Goal: Find specific page/section: Find specific page/section

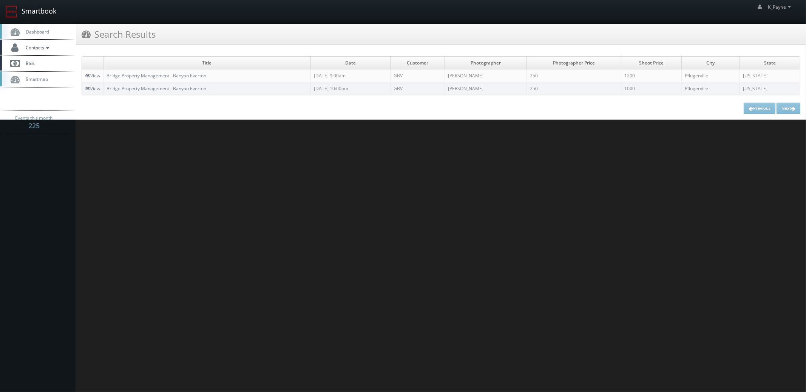
click at [58, 9] on link "Smartbook" at bounding box center [31, 11] width 62 height 23
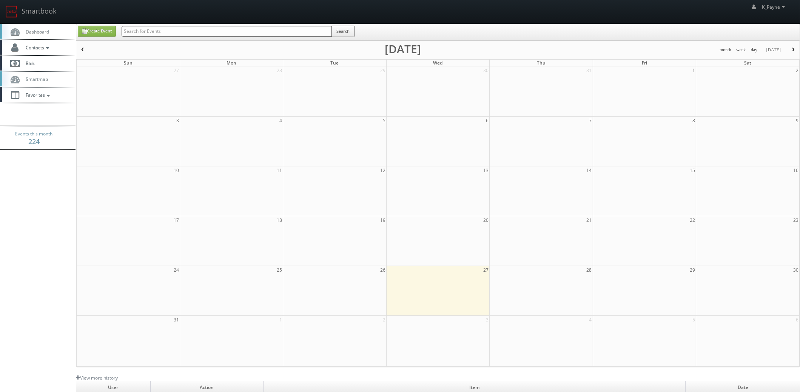
click at [189, 35] on input "text" at bounding box center [227, 31] width 210 height 11
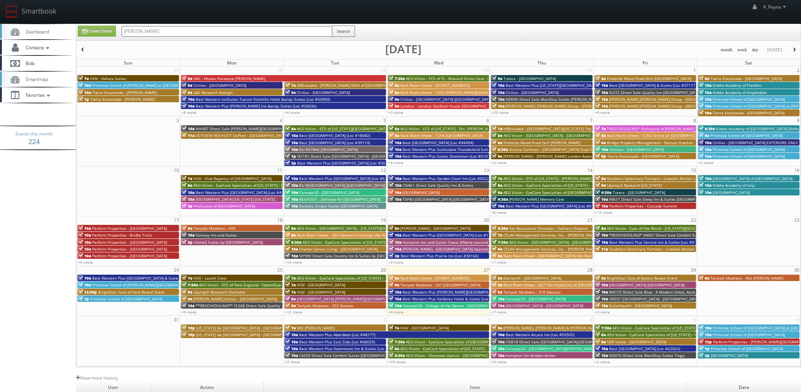
type input "reva"
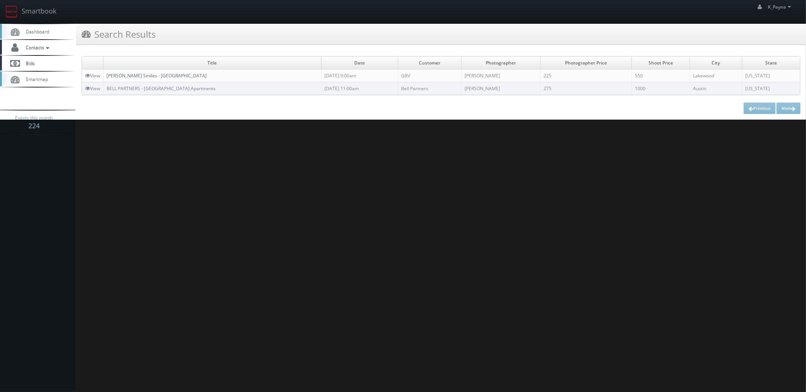
click at [140, 75] on link "[PERSON_NAME] Smiles - [GEOGRAPHIC_DATA]" at bounding box center [156, 75] width 100 height 6
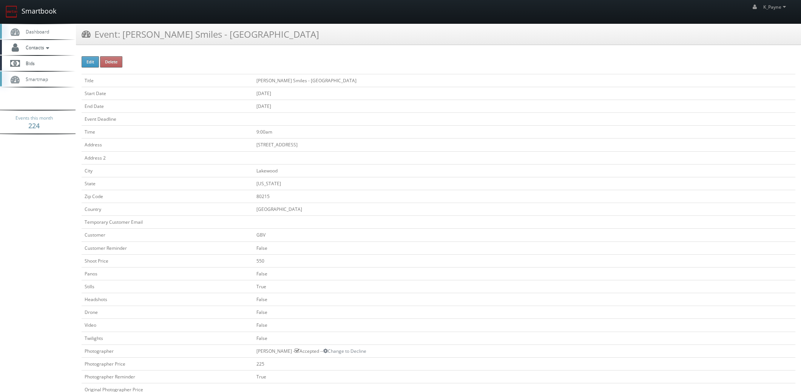
click at [35, 11] on link "Smartbook" at bounding box center [31, 11] width 62 height 23
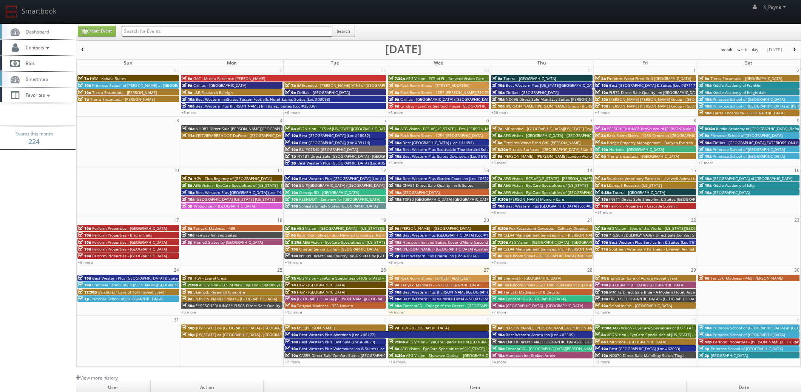
click at [148, 33] on input "text" at bounding box center [227, 31] width 211 height 11
type input "mcalester"
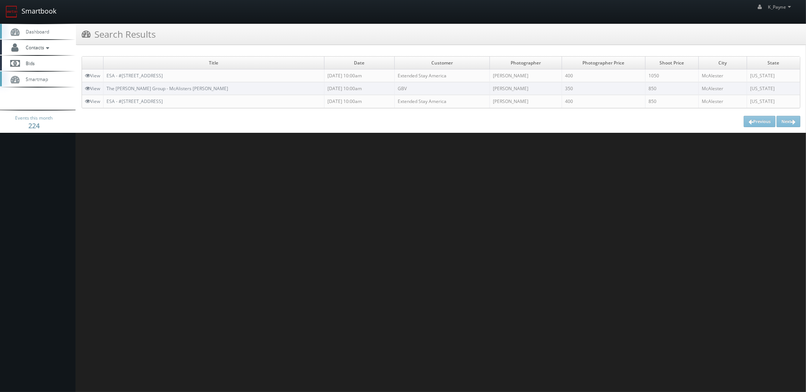
click at [50, 12] on link "Smartbook" at bounding box center [31, 11] width 62 height 23
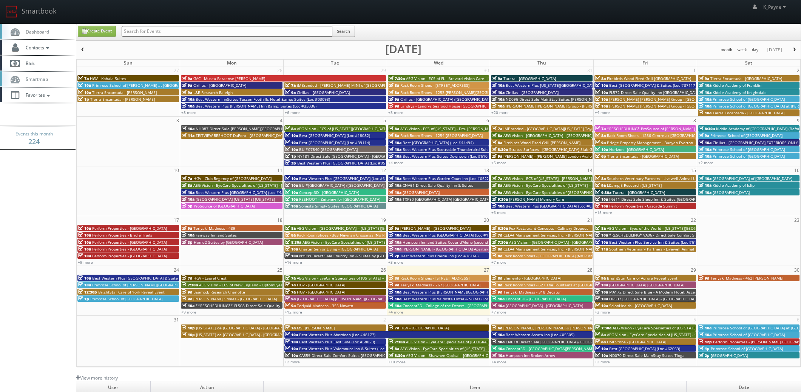
click at [148, 30] on input "text" at bounding box center [227, 31] width 211 height 11
type input "1073"
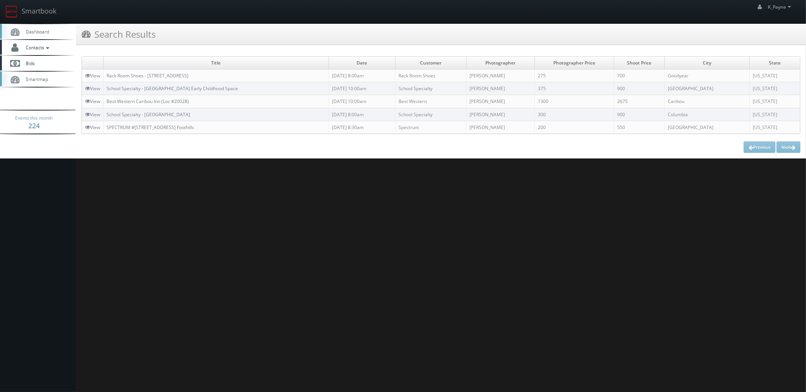
drag, startPoint x: 228, startPoint y: 75, endPoint x: 106, endPoint y: 81, distance: 122.1
click at [106, 81] on td "Rack Room Shoes - [STREET_ADDRESS]" at bounding box center [215, 75] width 225 height 13
copy link "Rack Room Shoes - [STREET_ADDRESS]"
click at [325, 199] on html "Smartbook Toggle Side Navigation Toggle Top Navigation K_Payne K_Payne Profile …" at bounding box center [403, 196] width 806 height 392
click at [42, 12] on link "Smartbook" at bounding box center [31, 11] width 62 height 23
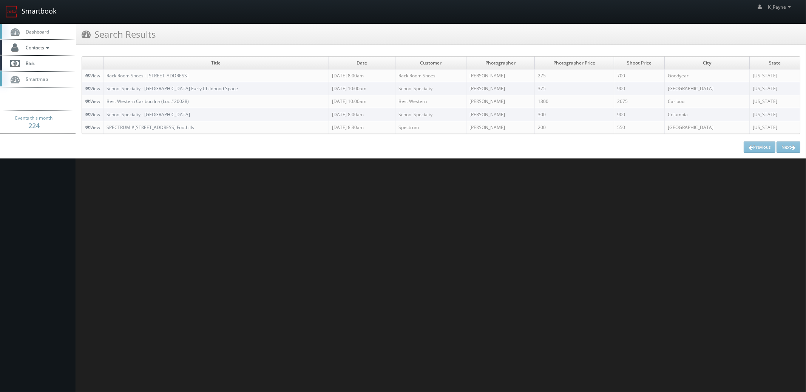
click at [34, 13] on link "Smartbook" at bounding box center [31, 11] width 62 height 23
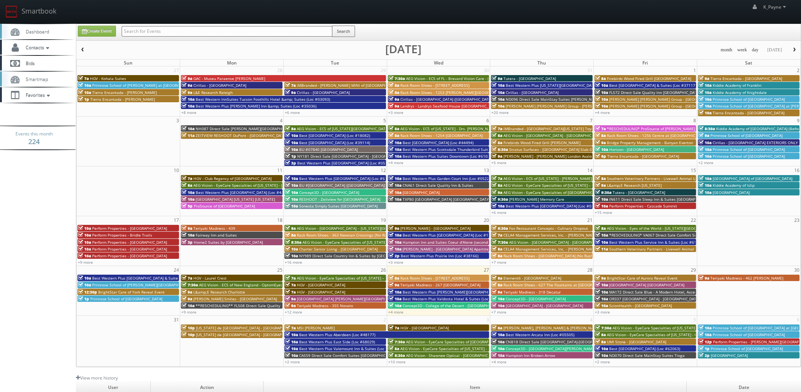
click at [252, 32] on input "text" at bounding box center [227, 31] width 211 height 11
type input "hollymead"
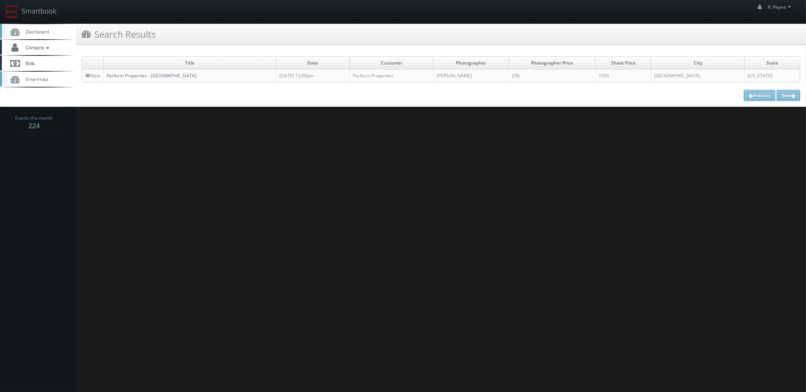
click at [193, 78] on link "Perform Properties - [GEOGRAPHIC_DATA]" at bounding box center [151, 75] width 90 height 6
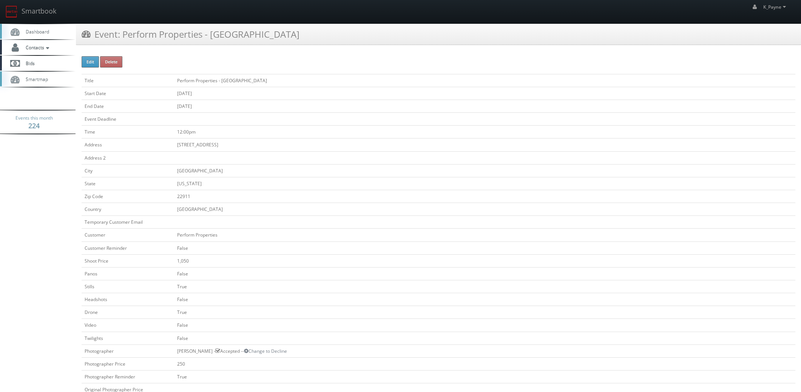
drag, startPoint x: 285, startPoint y: 81, endPoint x: 281, endPoint y: 92, distance: 12.1
click at [174, 83] on td "Perform Properties - [GEOGRAPHIC_DATA]" at bounding box center [484, 80] width 621 height 13
copy td "Perform Properties - Hollymead Town Center"
click at [29, 12] on link "Smartbook" at bounding box center [31, 11] width 62 height 23
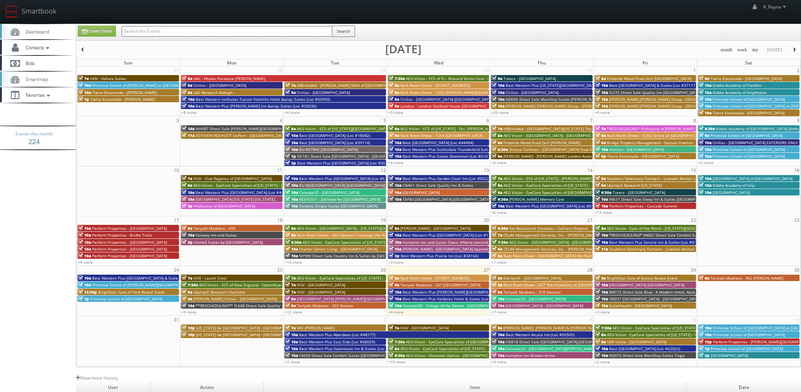
click at [149, 35] on input "text" at bounding box center [227, 31] width 211 height 11
type input "ridgeland"
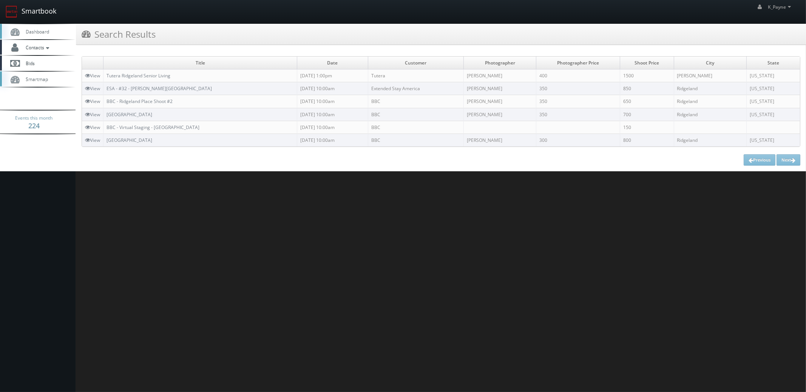
click at [32, 9] on link "Smartbook" at bounding box center [31, 11] width 62 height 23
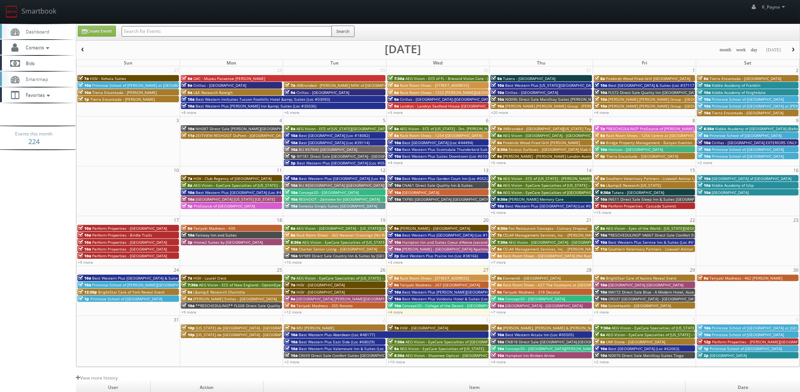
click at [164, 29] on input "text" at bounding box center [227, 31] width 210 height 11
type input "burnaby"
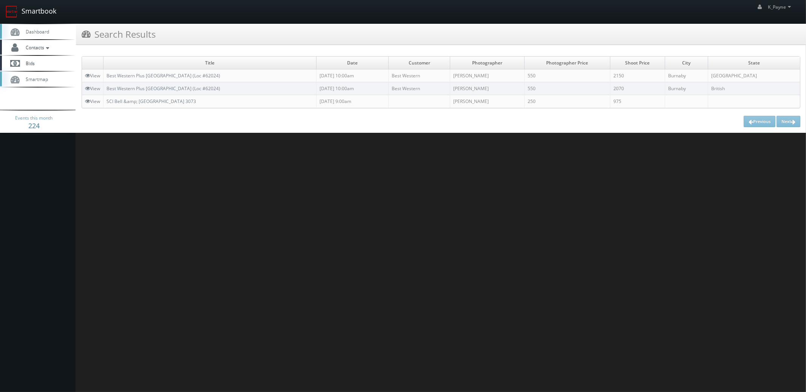
click at [49, 16] on link "Smartbook" at bounding box center [31, 11] width 62 height 23
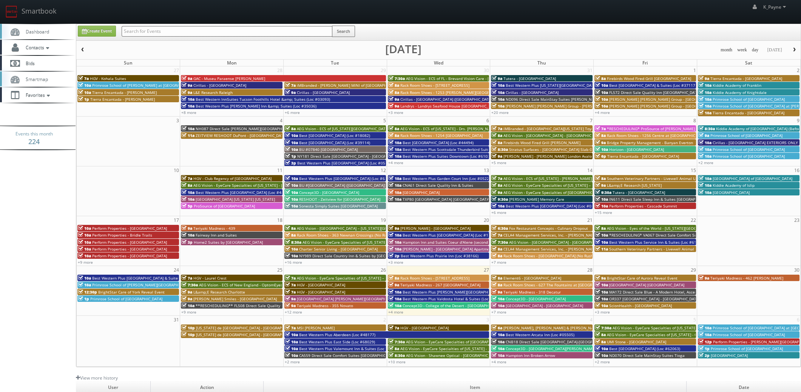
click at [138, 31] on input "text" at bounding box center [227, 31] width 211 height 11
type input "ridgeland"
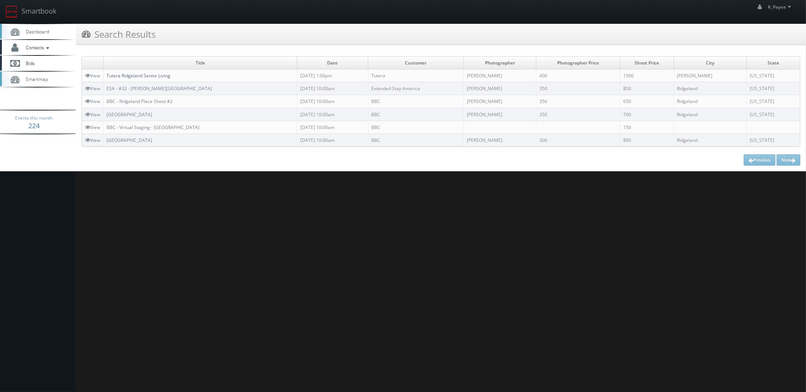
click at [151, 73] on link "Tutera Ridgeland Senior Living" at bounding box center [138, 75] width 64 height 6
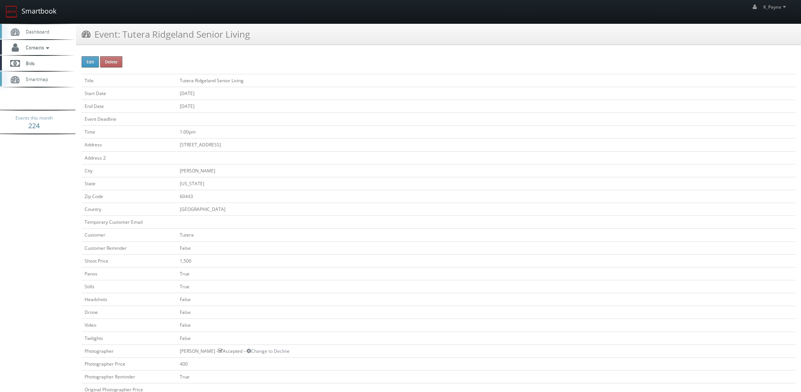
click at [45, 11] on link "Smartbook" at bounding box center [31, 11] width 62 height 23
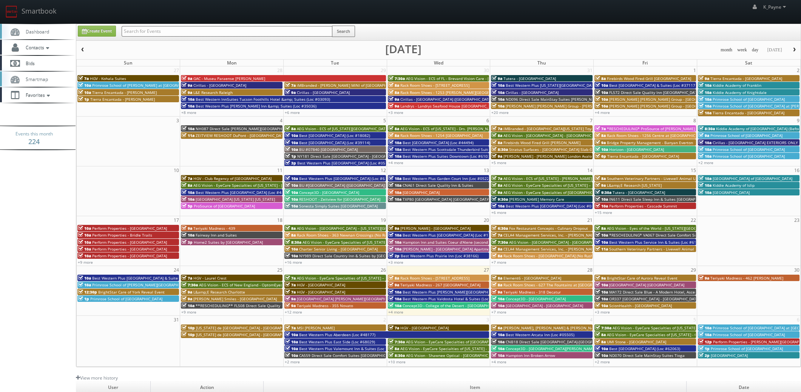
click at [143, 31] on input "text" at bounding box center [227, 31] width 211 height 11
type input "parkway centr"
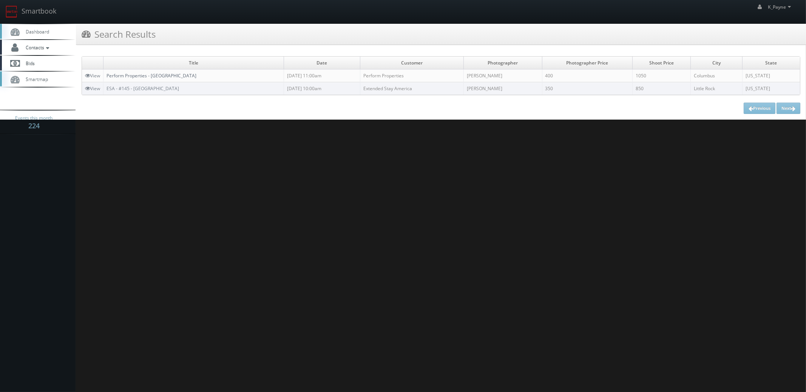
click at [158, 75] on link "Perform Properties - [GEOGRAPHIC_DATA]" at bounding box center [151, 75] width 90 height 6
